Goal: Find specific page/section

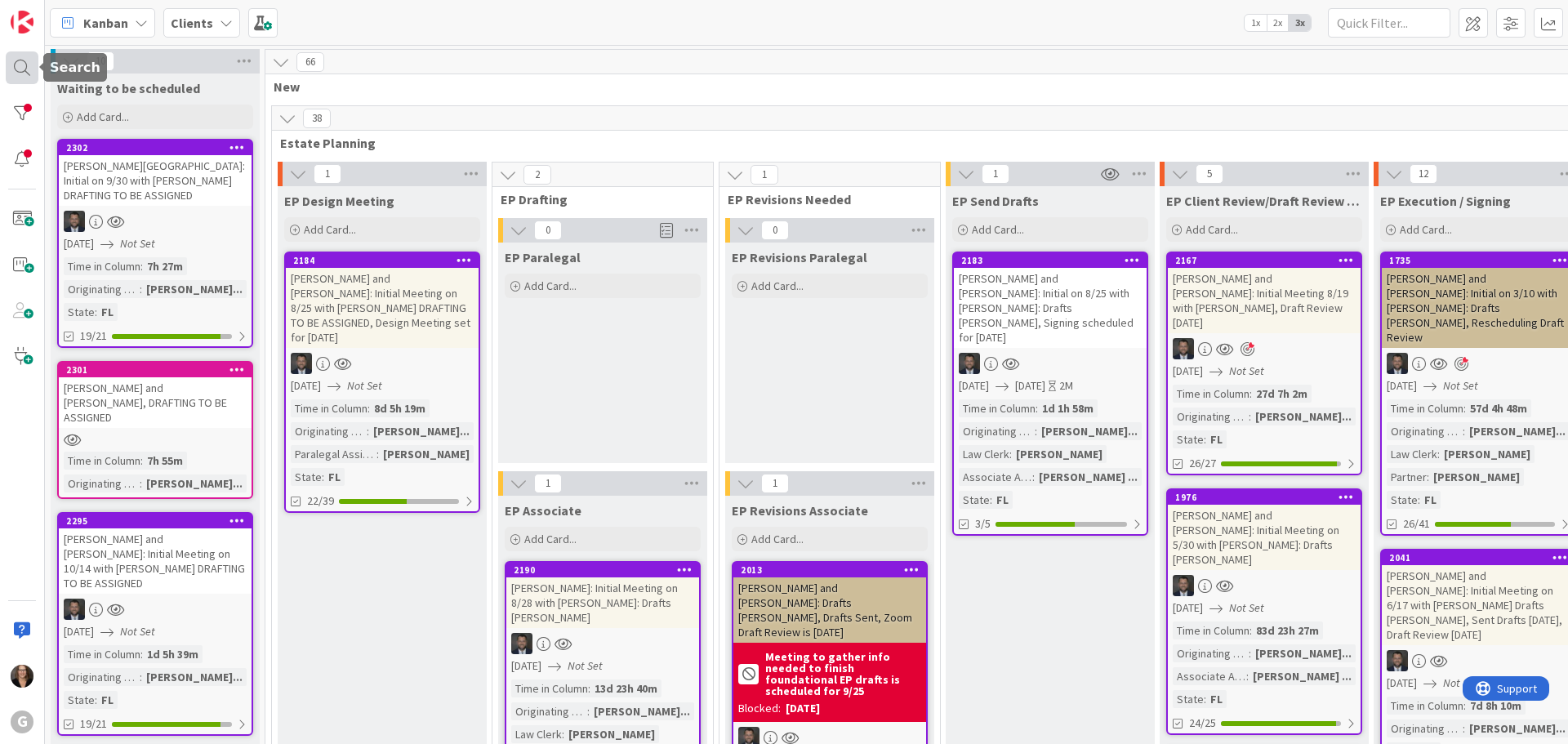
click at [23, 68] on div at bounding box center [23, 68] width 33 height 33
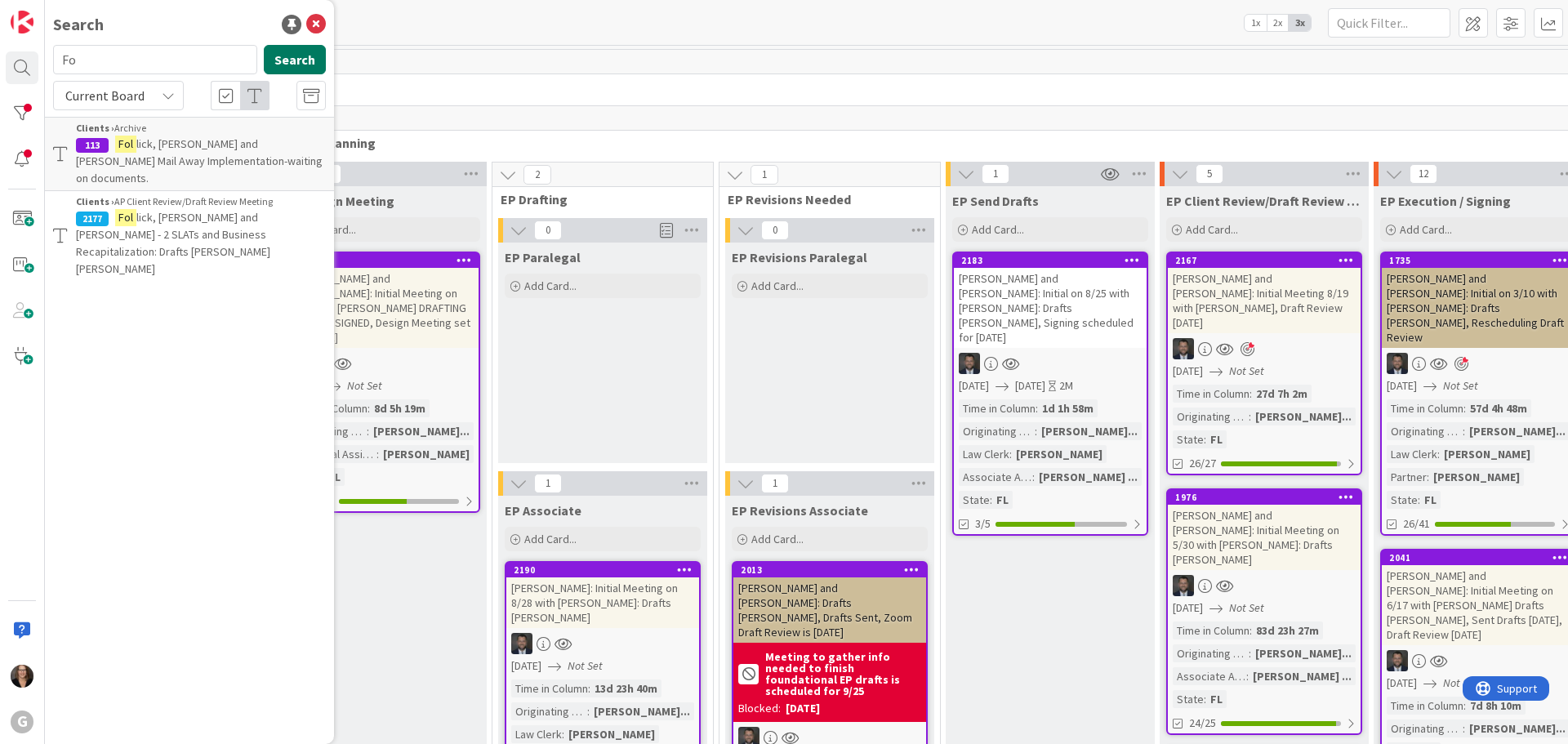
type input "F"
type input "knight"
click at [285, 65] on button "Search" at bounding box center [295, 60] width 62 height 29
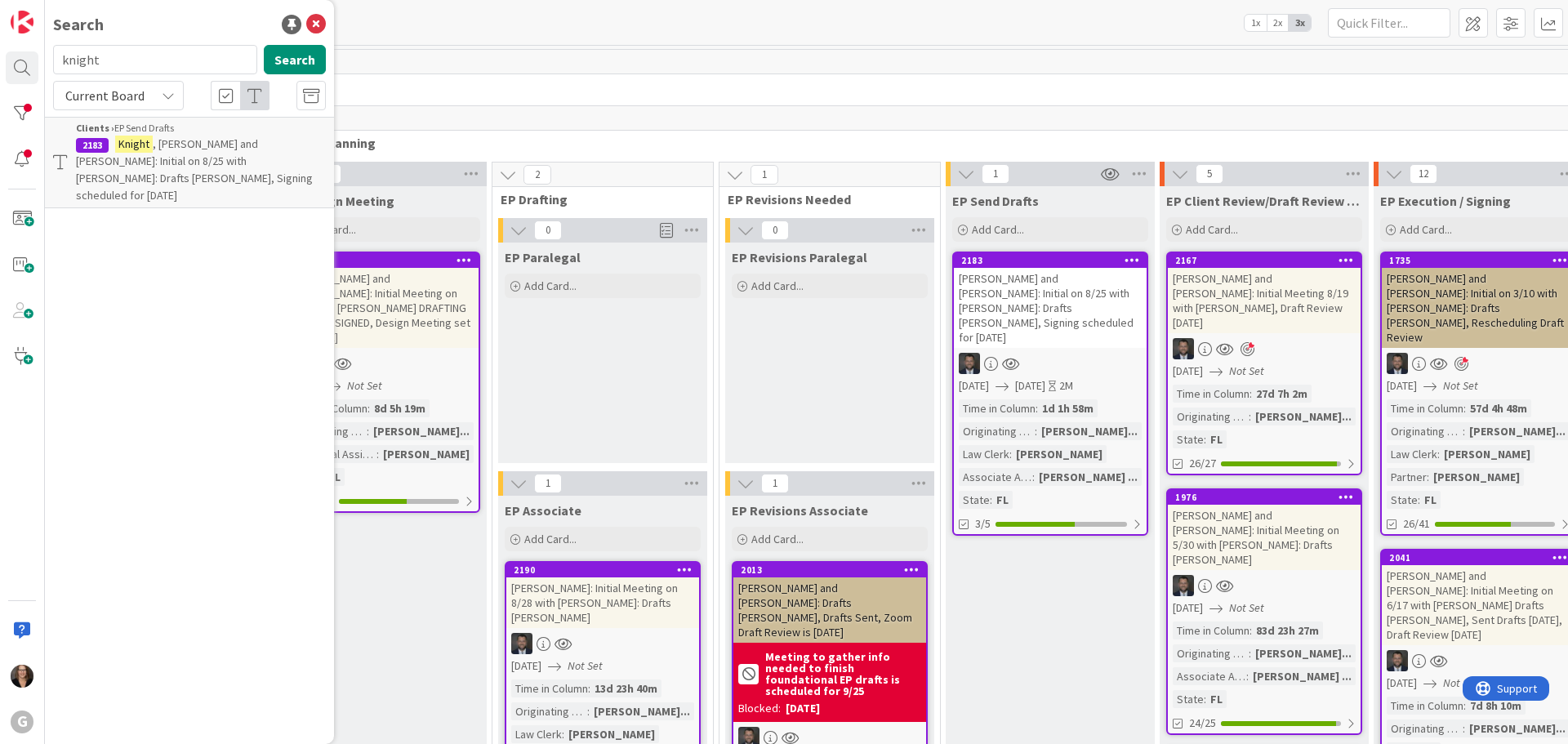
click at [268, 151] on p "[PERSON_NAME] and [PERSON_NAME]: Initial on 8/25 with [PERSON_NAME]: Drafts [PE…" at bounding box center [201, 170] width 250 height 68
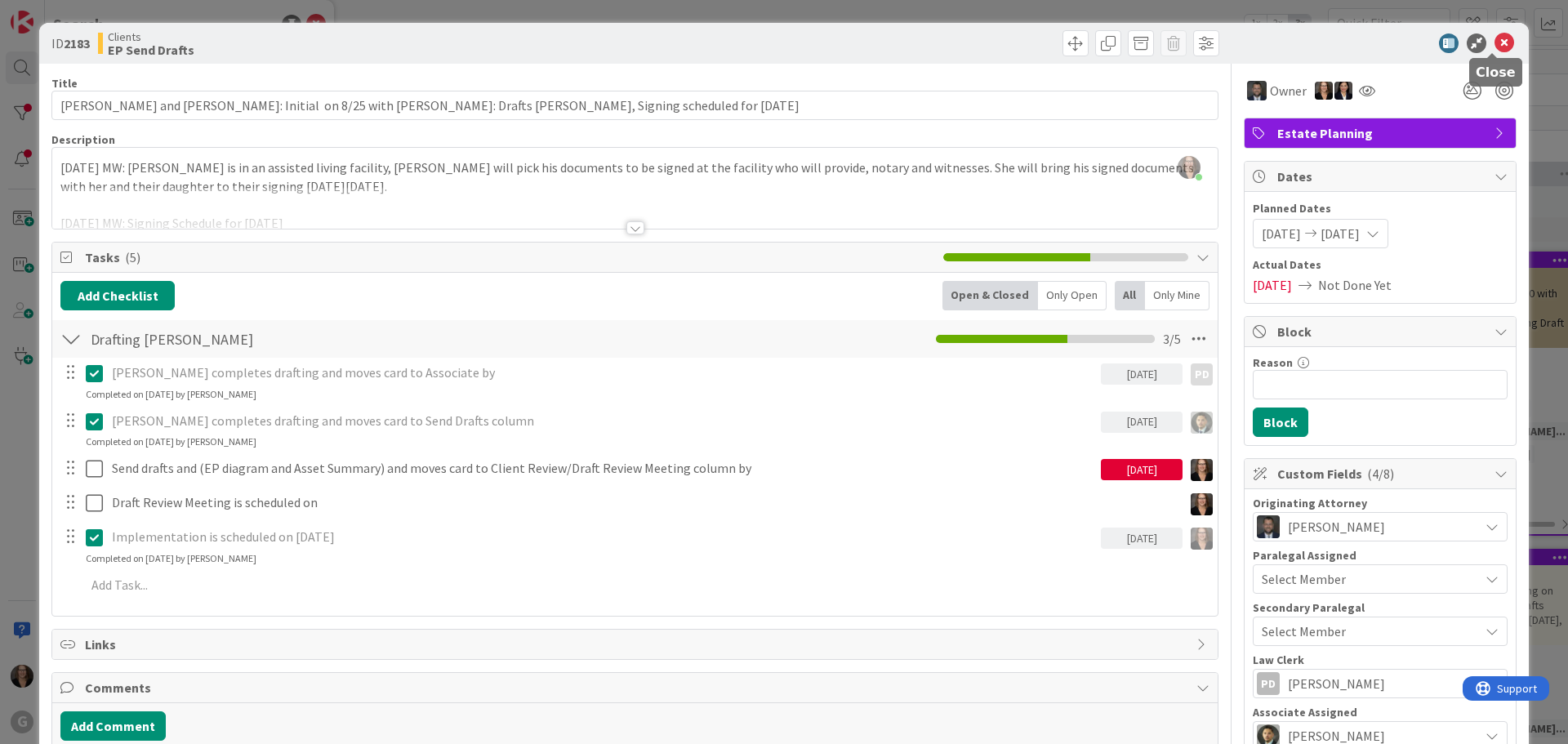
click at [1494, 42] on icon at bounding box center [1504, 43] width 20 height 20
